Goal: Information Seeking & Learning: Learn about a topic

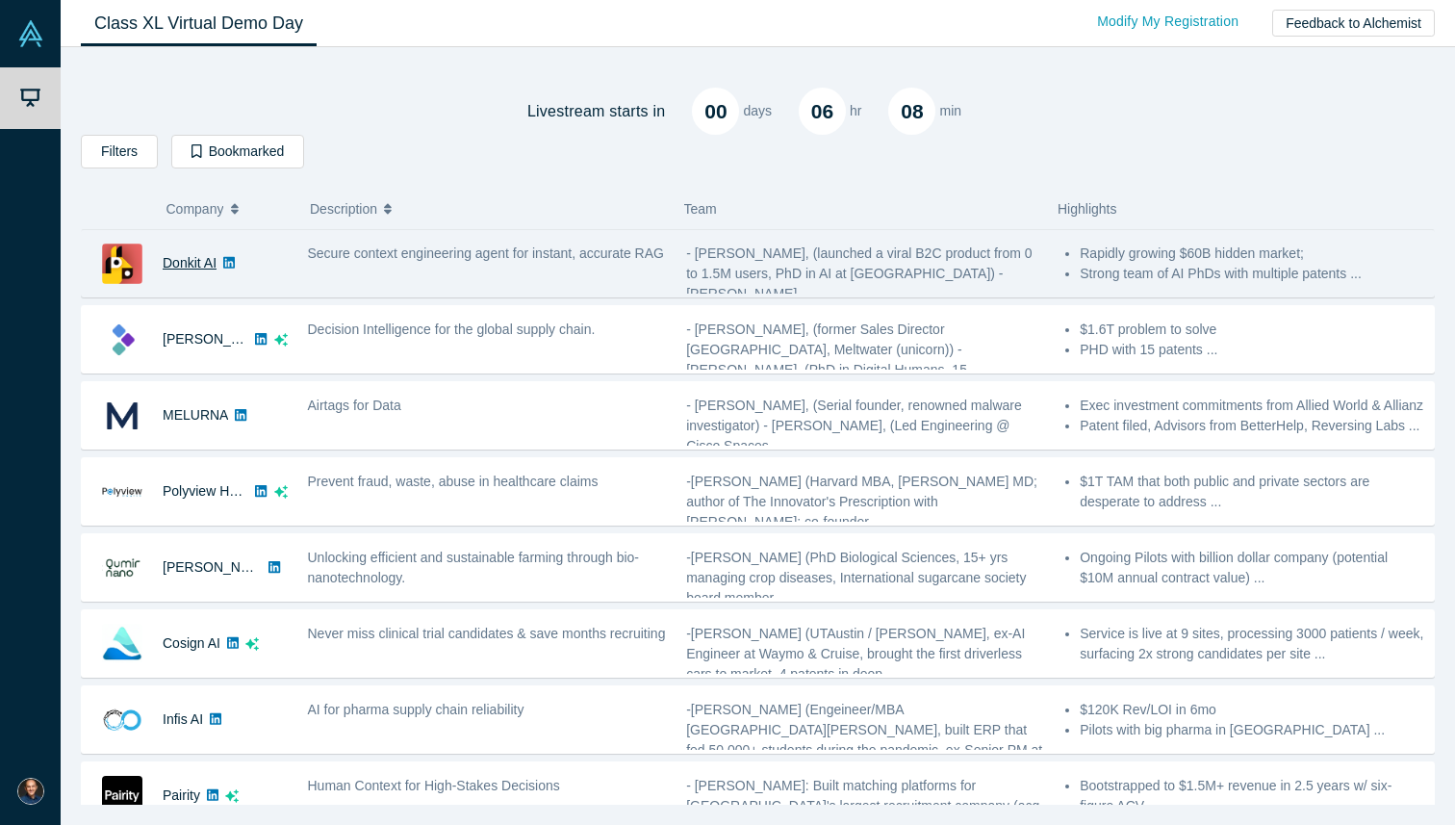
click at [165, 255] on link "Donkit AI" at bounding box center [190, 262] width 54 height 15
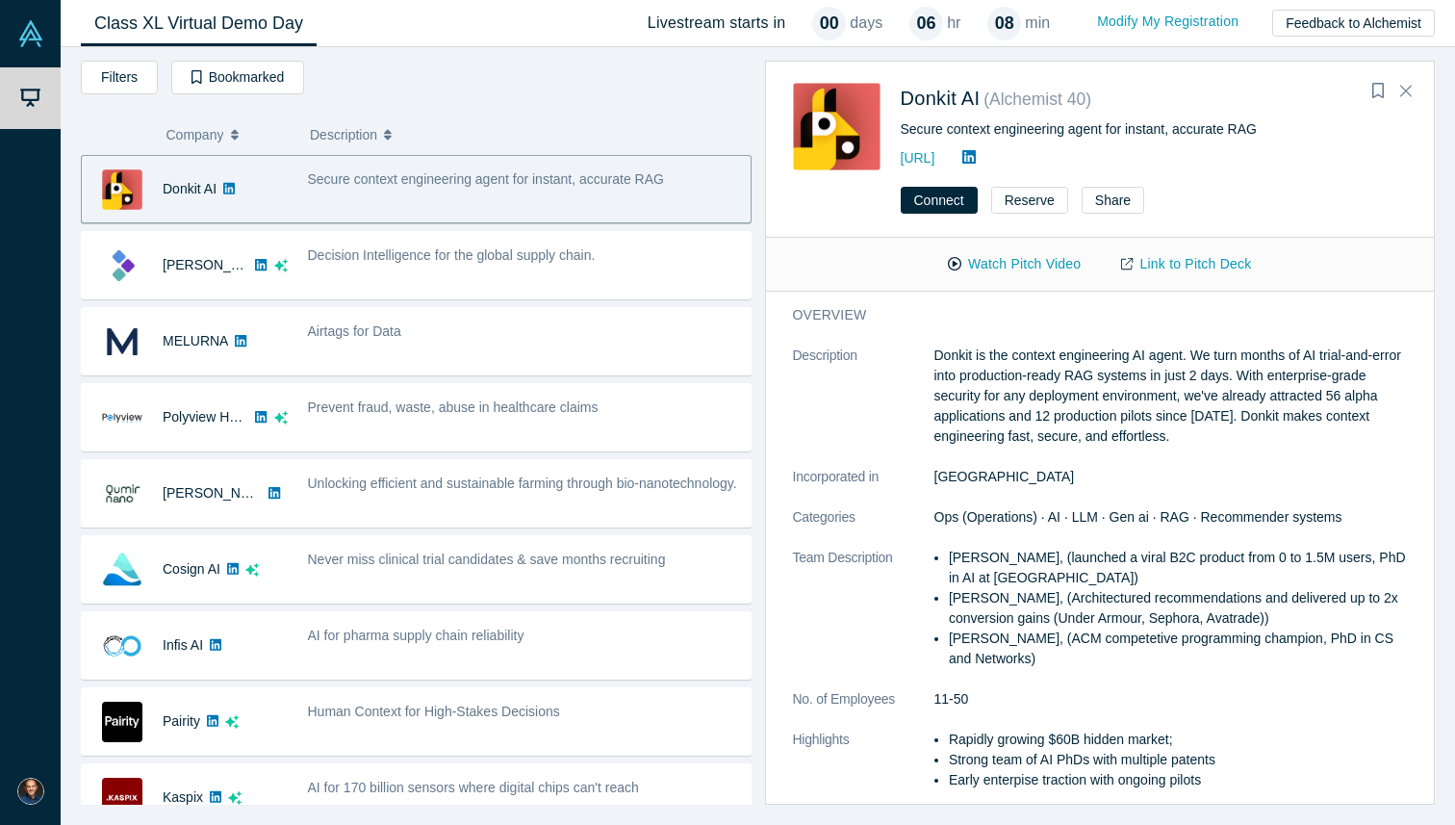
click at [1423, 92] on div "Donkit AI ( Alchemist 40 ) Secure context engineering agent for instant, accura…" at bounding box center [1100, 117] width 669 height 108
click at [1417, 90] on button "Close" at bounding box center [1406, 91] width 29 height 31
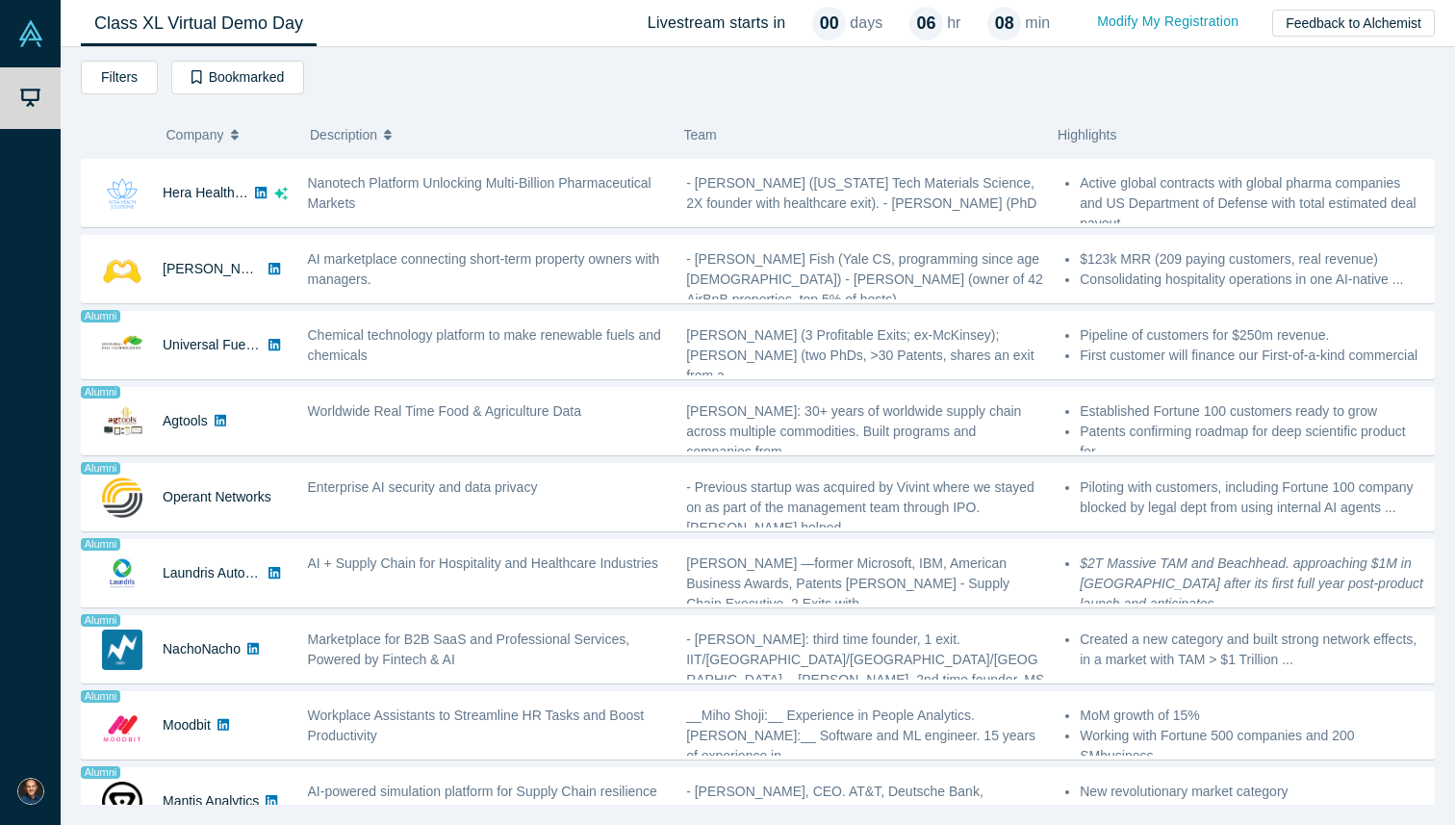
scroll to position [1124, 0]
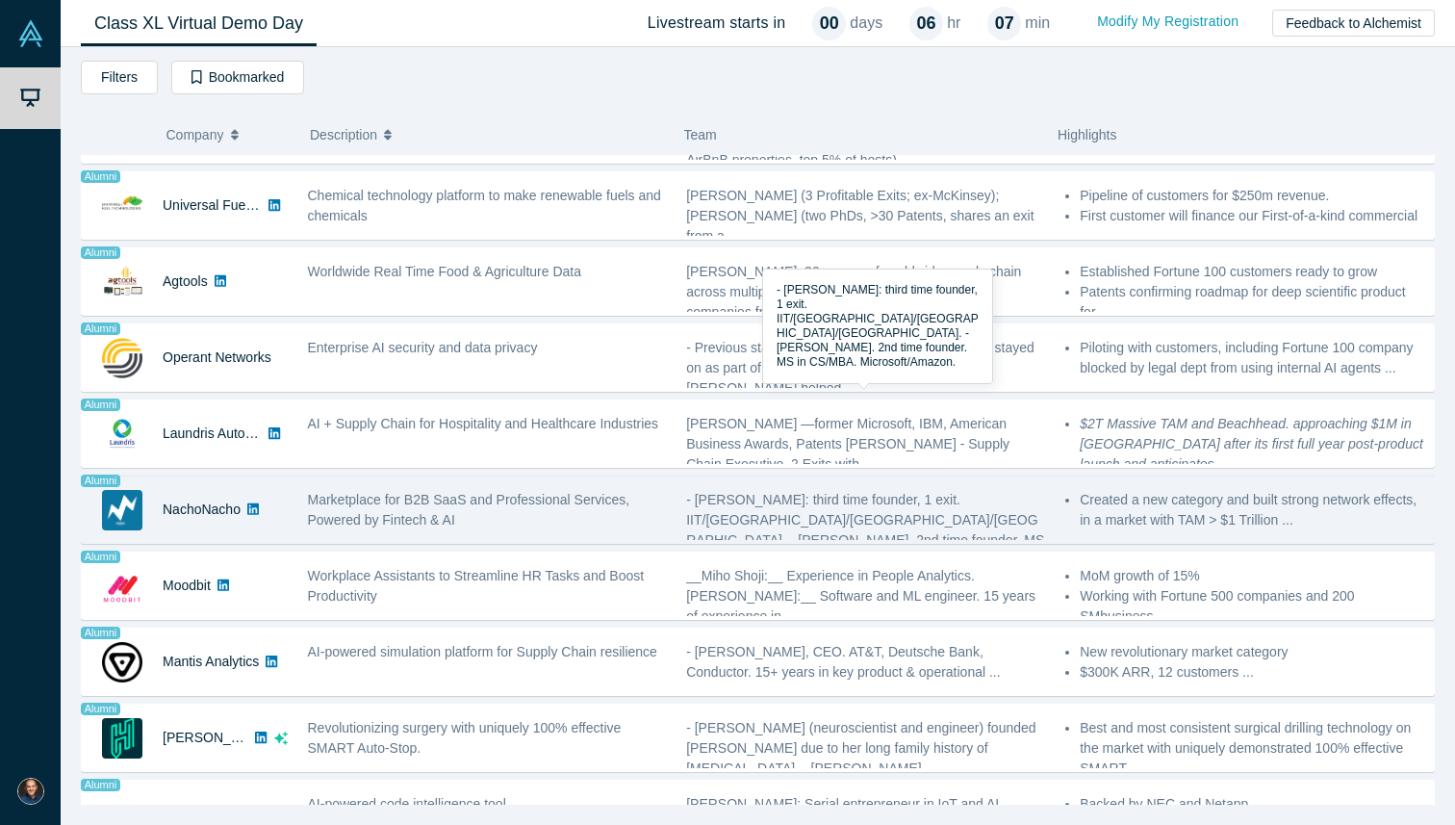
click at [722, 492] on span "- [PERSON_NAME]: third time founder, 1 exit. IIT/[GEOGRAPHIC_DATA]/[GEOGRAPHIC_…" at bounding box center [865, 530] width 358 height 76
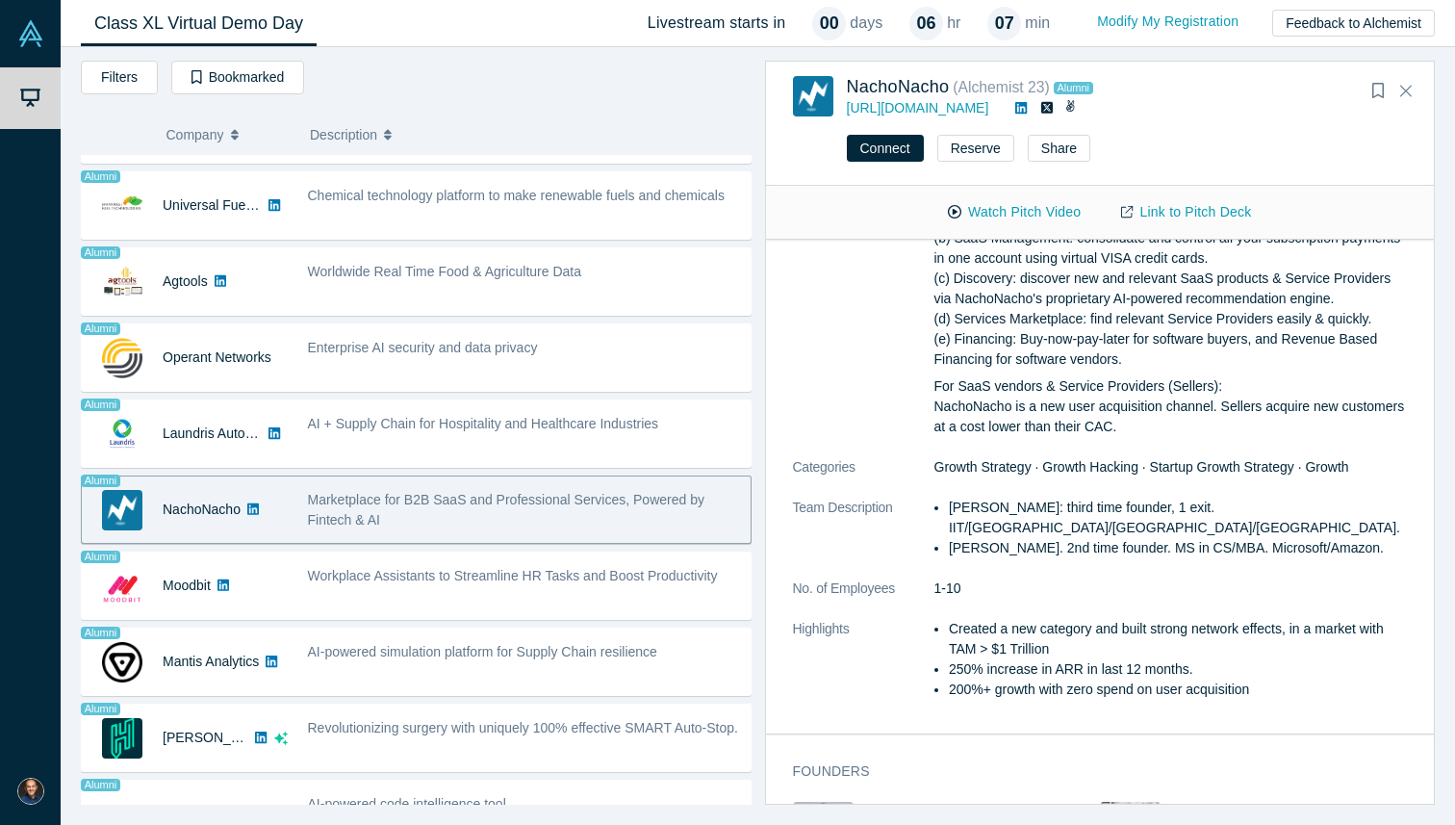
scroll to position [0, 0]
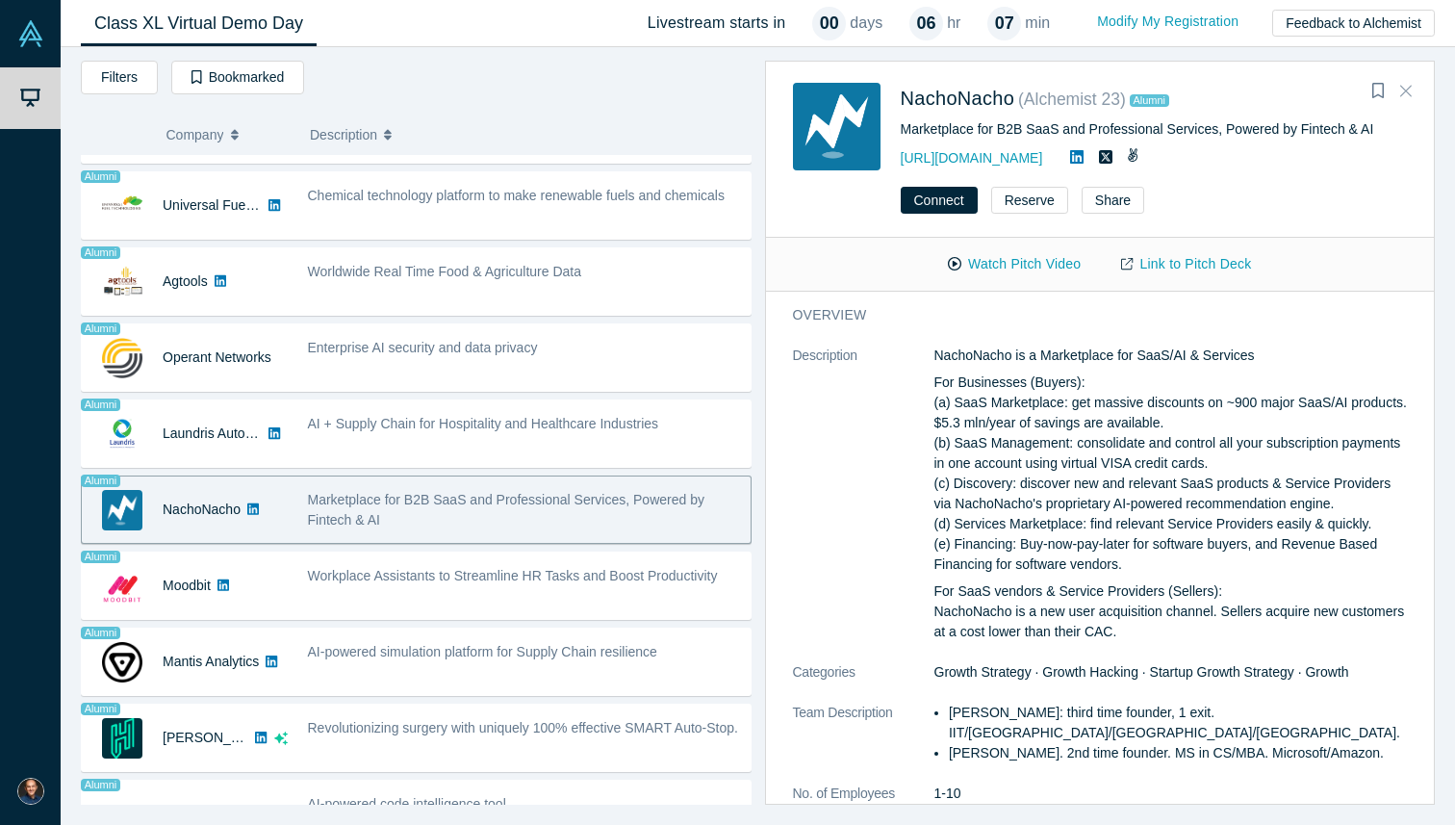
click at [1411, 85] on icon "Close" at bounding box center [1406, 90] width 12 height 17
